Goal: Task Accomplishment & Management: Complete application form

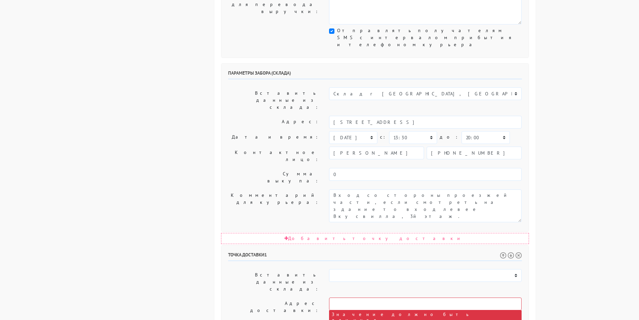
scroll to position [235, 0]
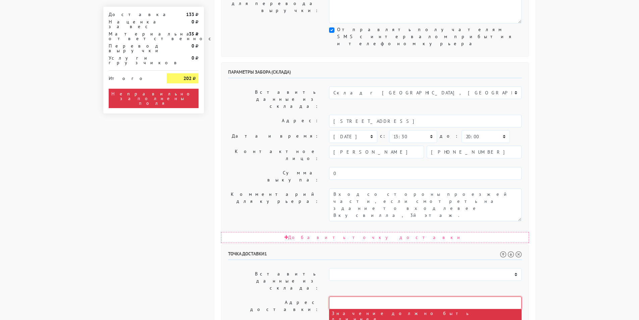
click at [378, 297] on input "text" at bounding box center [425, 303] width 192 height 13
type input "[STREET_ADDRESS]"
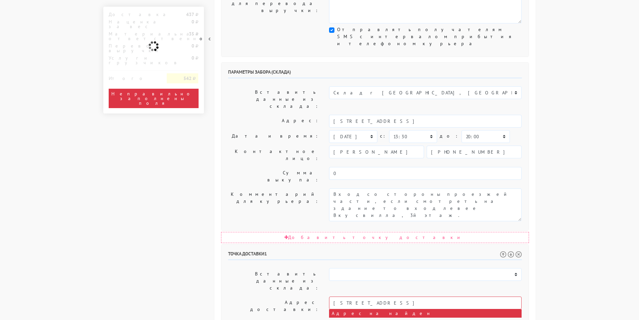
click at [386, 297] on input "[STREET_ADDRESS]" at bounding box center [425, 303] width 192 height 13
click at [387, 297] on input "[STREET_ADDRESS]" at bounding box center [425, 303] width 192 height 13
click at [388, 297] on input "[STREET_ADDRESS]" at bounding box center [425, 303] width 192 height 13
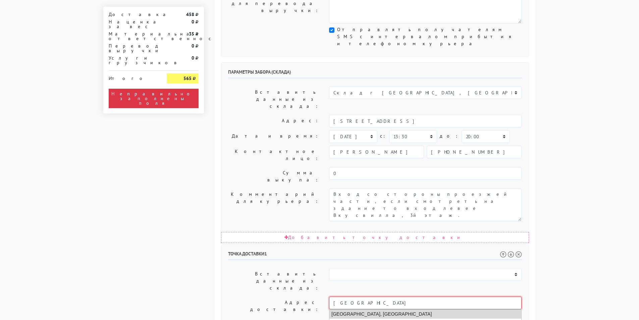
click at [394, 310] on li "[GEOGRAPHIC_DATA], [GEOGRAPHIC_DATA]" at bounding box center [425, 314] width 192 height 9
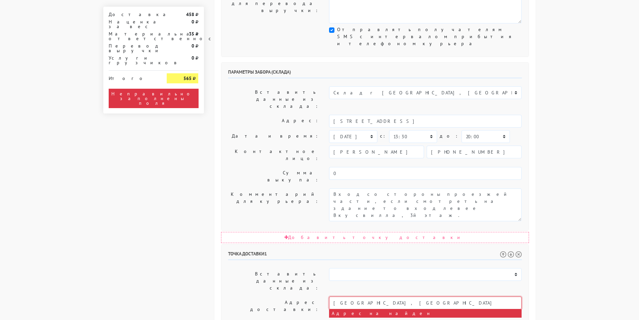
click at [404, 297] on input "[GEOGRAPHIC_DATA], [GEOGRAPHIC_DATA]" at bounding box center [425, 303] width 192 height 13
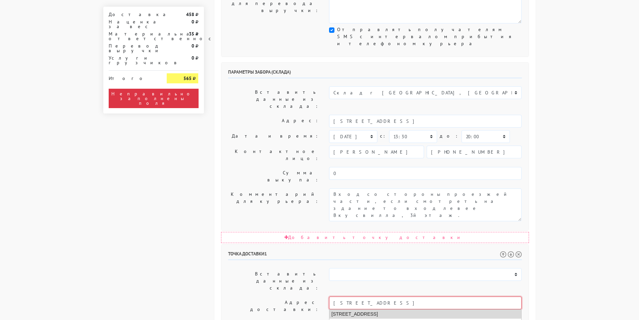
click at [406, 310] on li "[STREET_ADDRESS]" at bounding box center [425, 314] width 192 height 9
type input "[STREET_ADDRESS]"
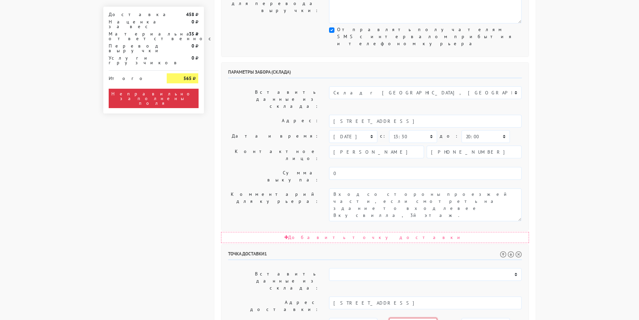
click at [417, 318] on select "00:00 00:30 01:00 01:30 02:00 02:30 03:00 03:30 04:00 04:30 05:00 05:30 06:00 0…" at bounding box center [413, 324] width 48 height 13
click at [389, 318] on select "00:00 00:30 01:00 01:30 02:00 02:30 03:00 03:30 04:00 04:30 05:00 05:30 06:00 0…" at bounding box center [413, 324] width 48 height 13
click at [413, 130] on select "00:00 00:30 01:00 01:30 02:00 02:30 03:00 03:30 04:00 04:30 05:00 05:30 06:00 0…" at bounding box center [413, 136] width 48 height 13
drag, startPoint x: 475, startPoint y: 240, endPoint x: 451, endPoint y: 227, distance: 26.7
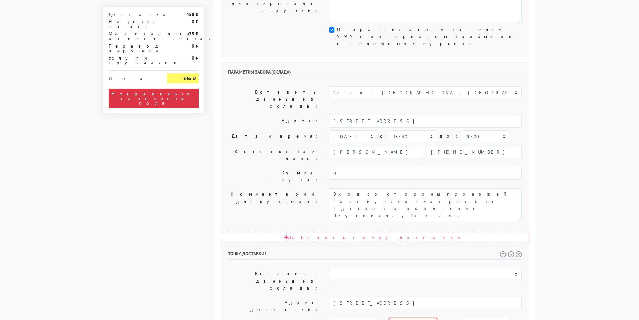
click at [416, 318] on select "00:00 00:30 01:00 01:30 02:00 02:30 03:00 03:30 04:00 04:30 05:00 05:30 06:00 0…" at bounding box center [413, 324] width 48 height 13
select select "18:00"
click at [389, 318] on select "00:00 00:30 01:00 01:30 02:00 02:30 03:00 03:30 04:00 04:30 05:00 05:30 06:00 0…" at bounding box center [413, 324] width 48 height 13
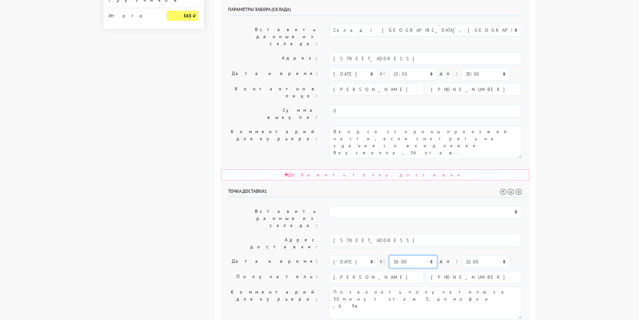
scroll to position [298, 0]
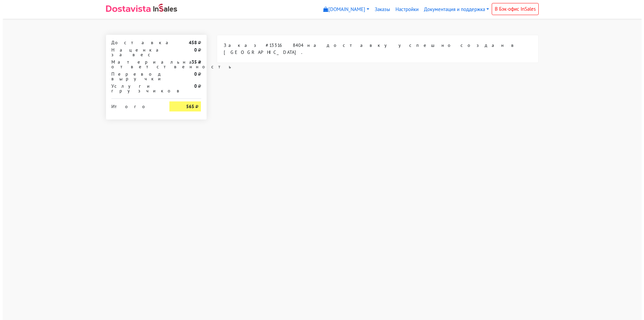
scroll to position [0, 0]
